Goal: Task Accomplishment & Management: Use online tool/utility

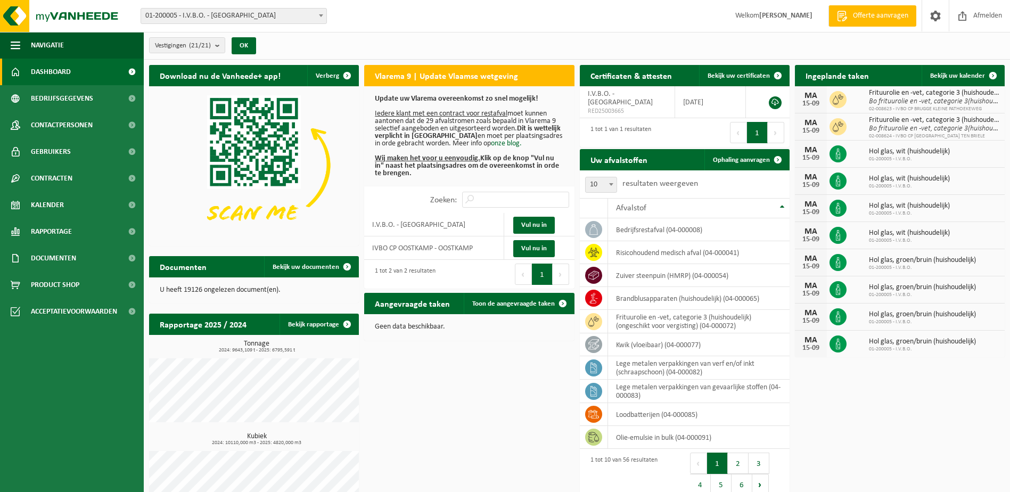
click at [321, 19] on span at bounding box center [321, 16] width 11 height 14
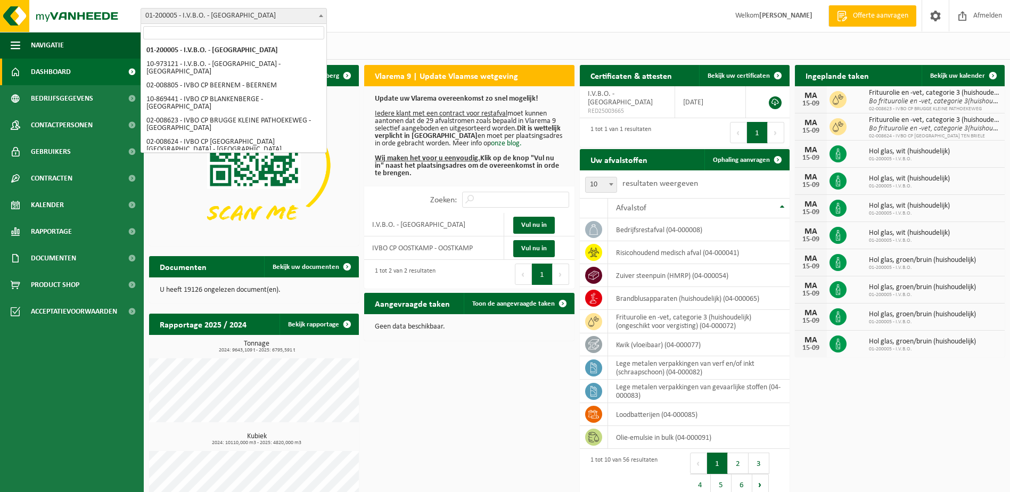
select select "5344"
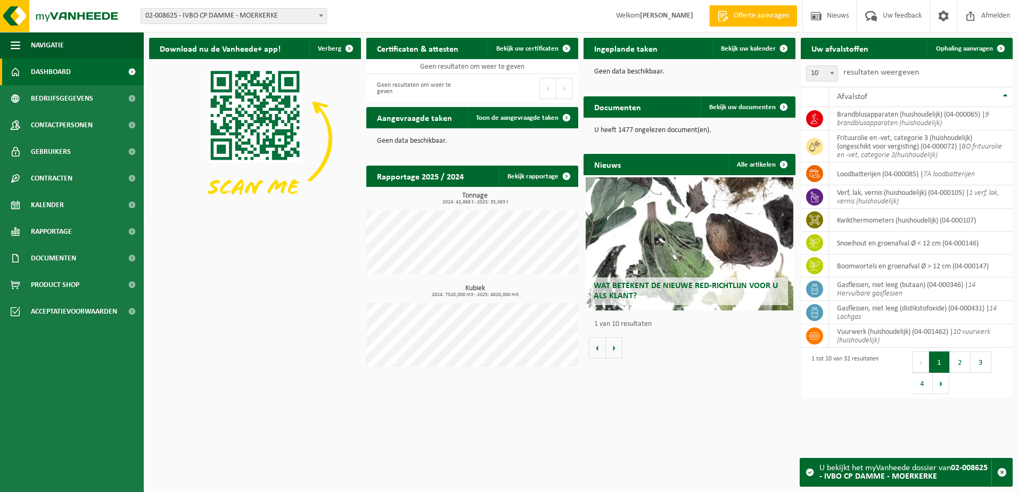
click at [950, 52] on span "Ophaling aanvragen" at bounding box center [964, 48] width 57 height 7
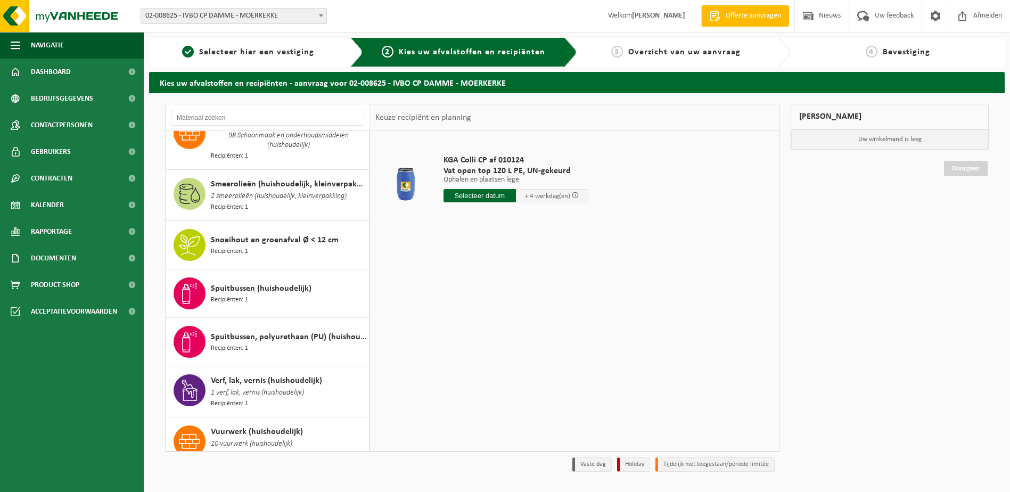
scroll to position [1317, 0]
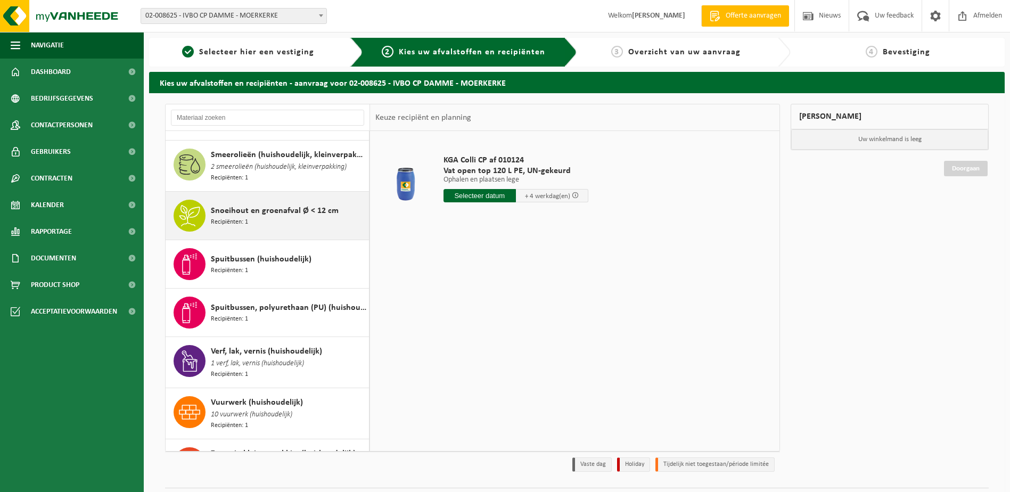
click at [252, 200] on div "Snoeihout en groenafval Ø < 12 cm Recipiënten: 1" at bounding box center [288, 216] width 155 height 32
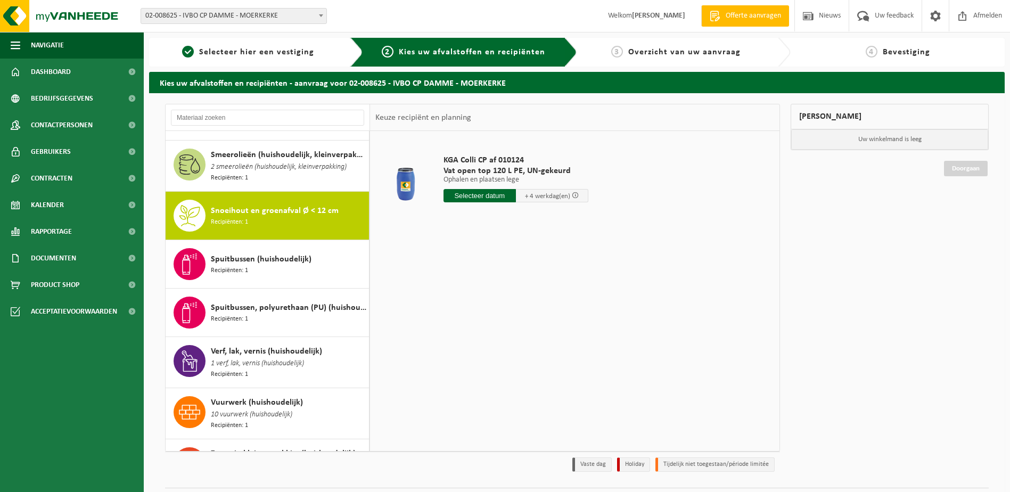
click at [465, 193] on input "text" at bounding box center [479, 195] width 72 height 13
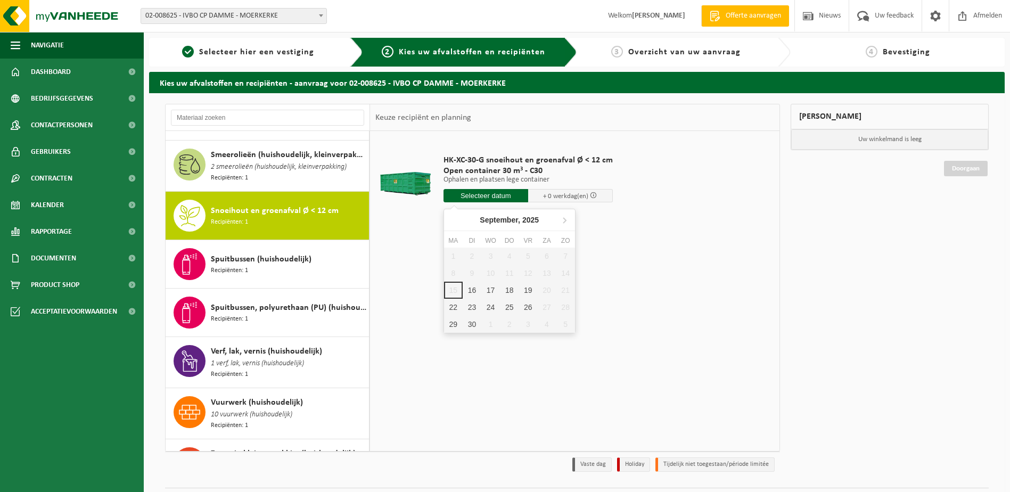
click at [486, 192] on input "text" at bounding box center [485, 195] width 85 height 13
click at [475, 287] on div "16" at bounding box center [472, 290] width 19 height 17
type input "Van 2025-09-16"
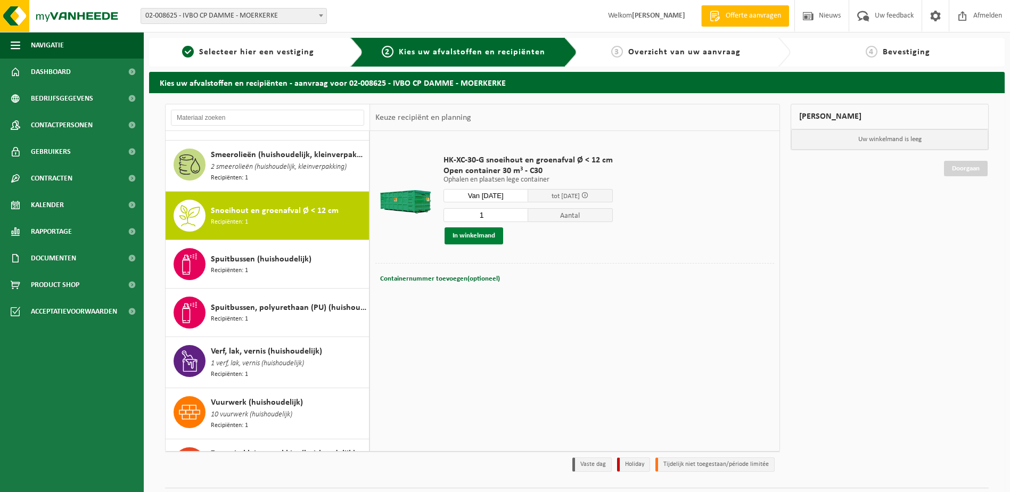
click at [464, 233] on button "In winkelmand" at bounding box center [474, 235] width 59 height 17
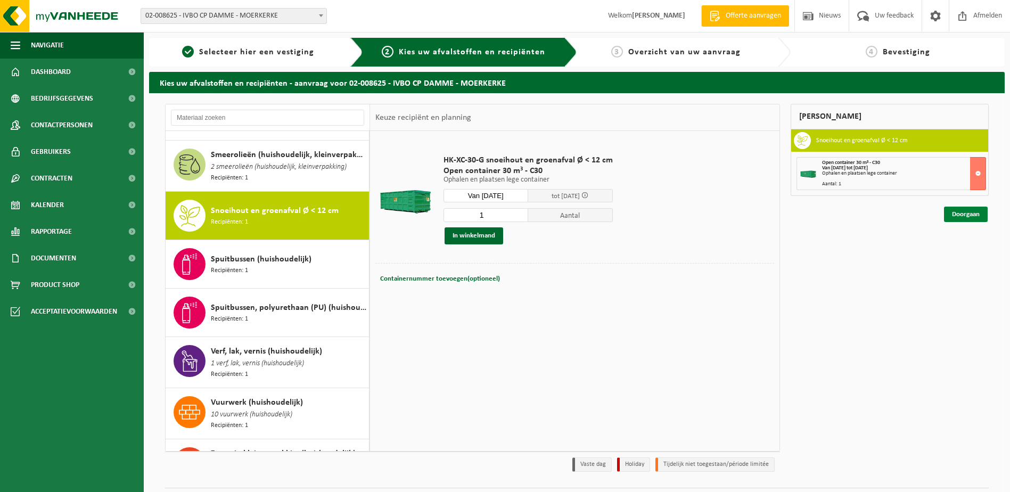
click at [957, 210] on link "Doorgaan" at bounding box center [966, 214] width 44 height 15
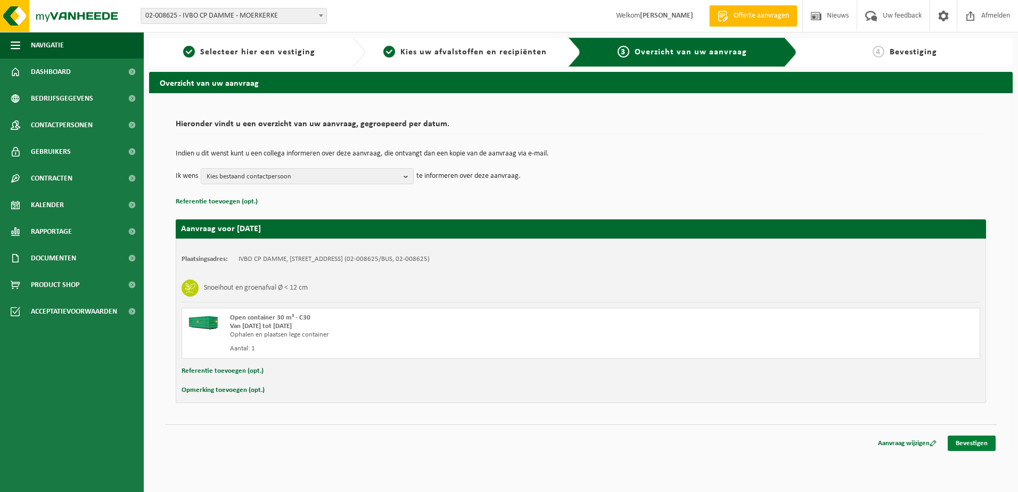
click at [979, 445] on link "Bevestigen" at bounding box center [972, 443] width 48 height 15
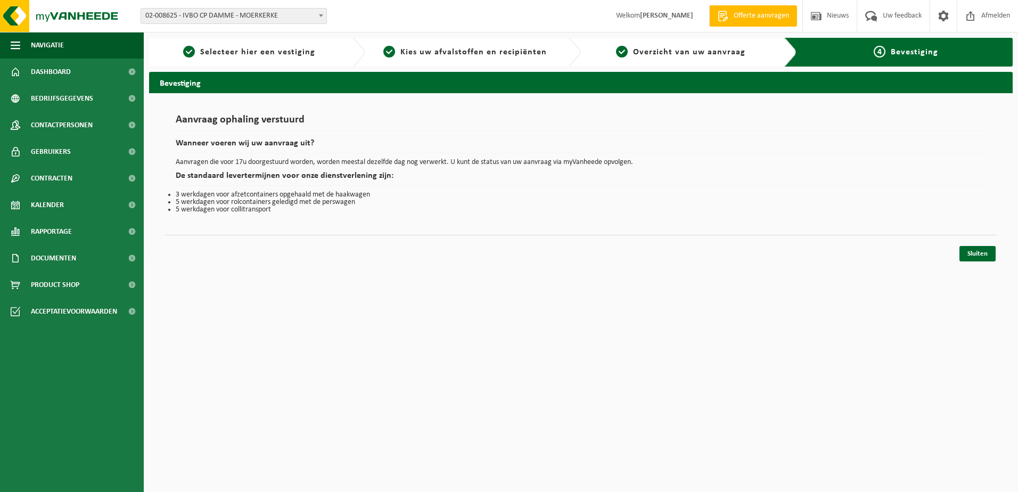
drag, startPoint x: 990, startPoint y: 256, endPoint x: 964, endPoint y: 237, distance: 32.1
click at [989, 256] on link "Sluiten" at bounding box center [977, 253] width 36 height 15
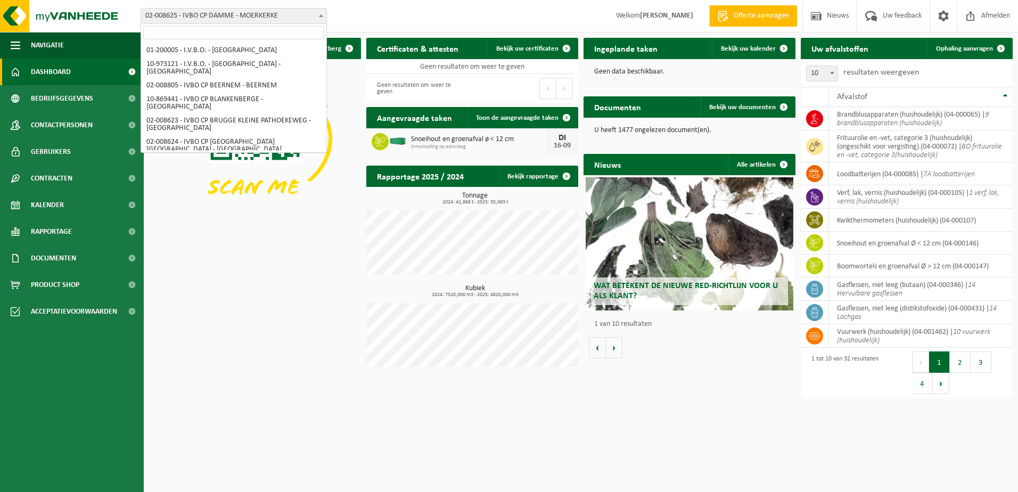
click at [322, 15] on b at bounding box center [321, 15] width 4 height 3
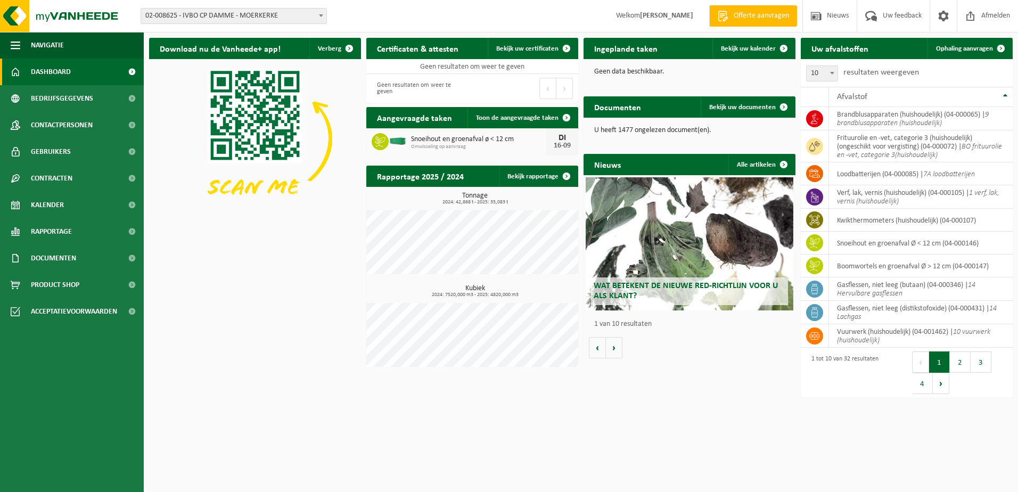
drag, startPoint x: 314, startPoint y: 206, endPoint x: 302, endPoint y: 188, distance: 21.1
click at [313, 206] on img at bounding box center [255, 138] width 212 height 159
click at [1008, 17] on span "Afmelden" at bounding box center [996, 15] width 34 height 31
